Goal: Task Accomplishment & Management: Manage account settings

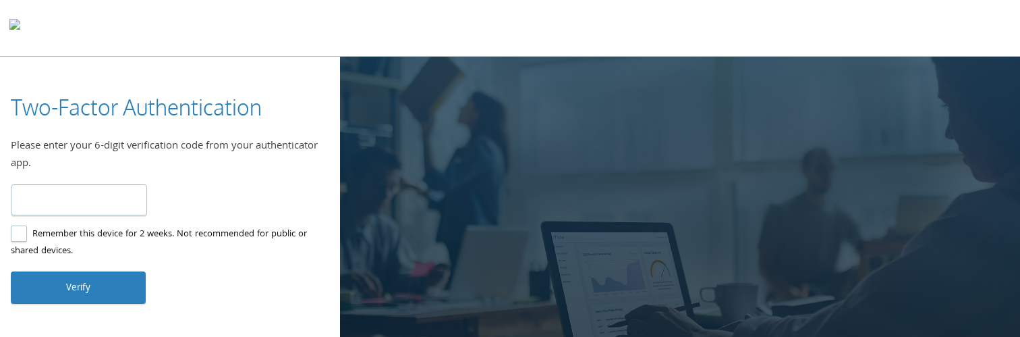
click at [18, 235] on label "Remember this device for 2 weeks. Not recommended for public or shared devices." at bounding box center [165, 243] width 308 height 34
click at [67, 198] on input "number" at bounding box center [79, 200] width 136 height 32
click at [57, 191] on input "number" at bounding box center [79, 200] width 136 height 32
type input "*"
click at [60, 194] on input "*" at bounding box center [79, 200] width 136 height 32
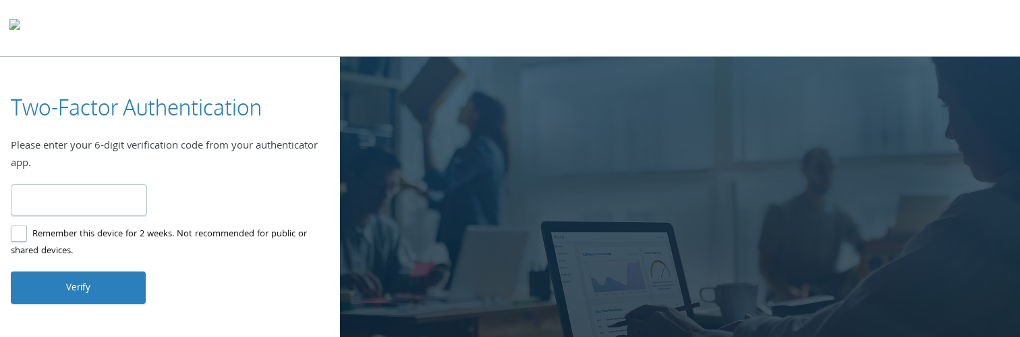
type input "******"
